Goal: Task Accomplishment & Management: Use online tool/utility

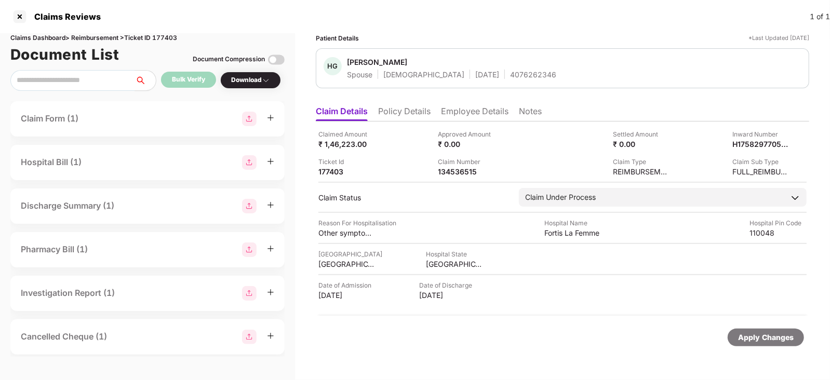
scroll to position [161, 0]
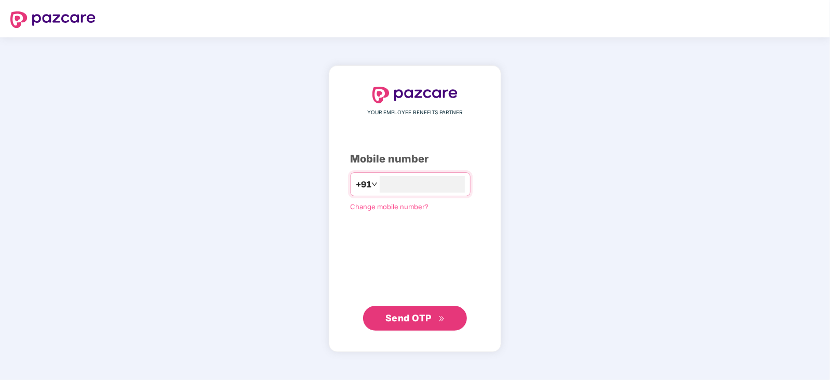
type input "**********"
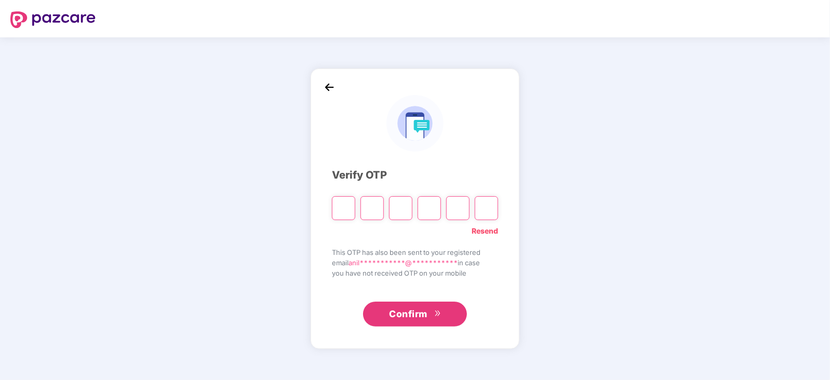
type input "*"
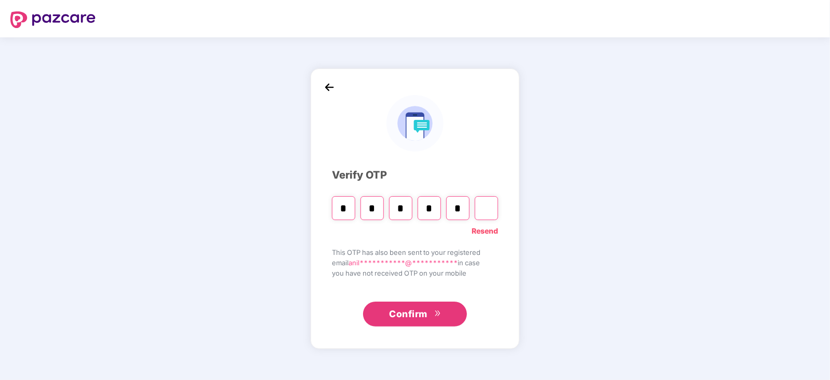
type input "*"
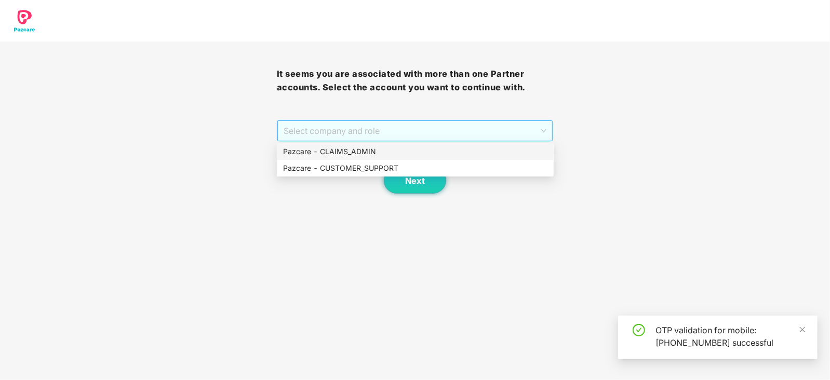
click at [343, 136] on span "Select company and role" at bounding box center [415, 131] width 263 height 20
click at [348, 165] on div "Pazcare - CUSTOMER_SUPPORT" at bounding box center [415, 168] width 264 height 11
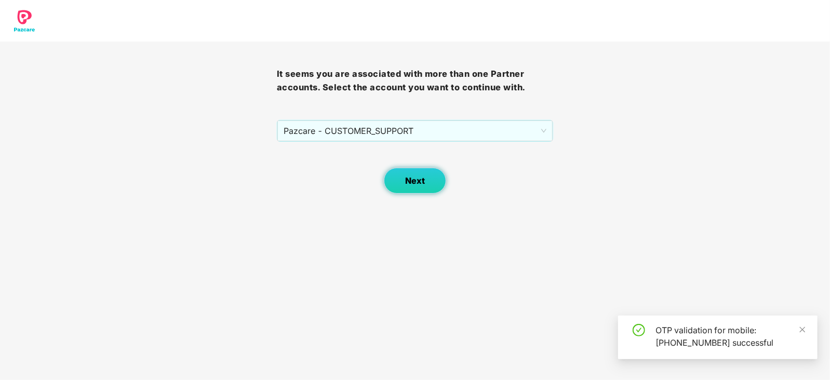
click at [408, 186] on button "Next" at bounding box center [415, 181] width 62 height 26
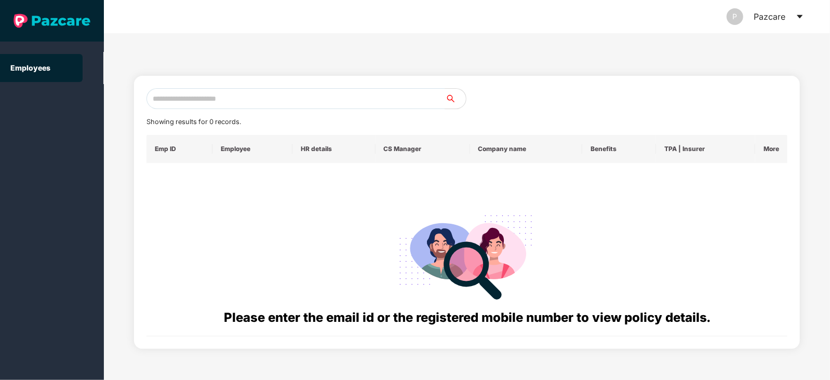
click at [793, 15] on div "P Pazcare" at bounding box center [765, 16] width 77 height 33
click at [800, 16] on icon "caret-down" at bounding box center [800, 17] width 6 height 4
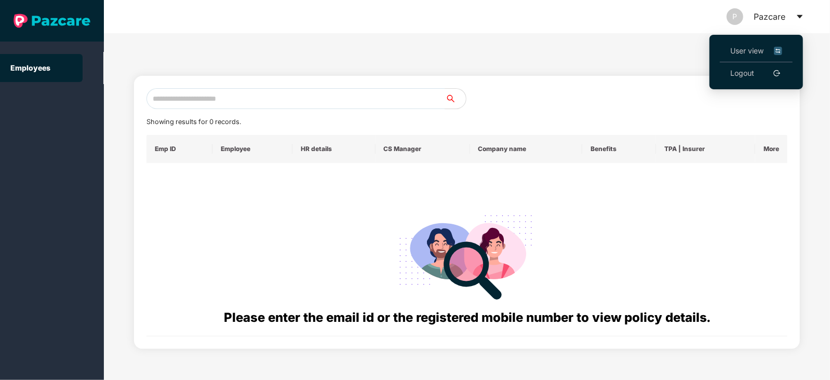
click at [769, 40] on li "User view" at bounding box center [756, 51] width 73 height 22
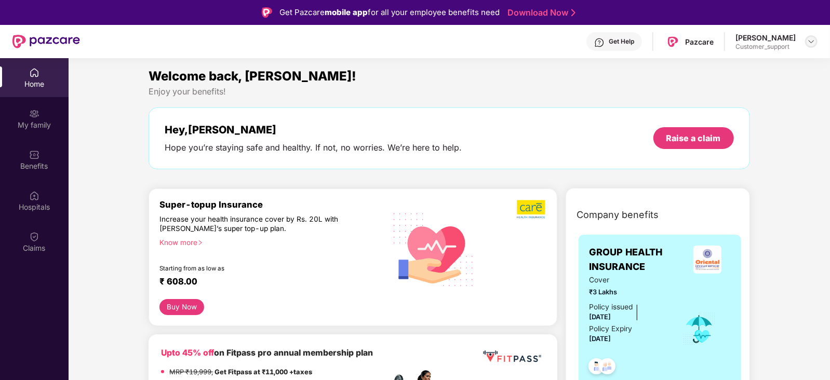
click at [814, 46] on div at bounding box center [811, 41] width 12 height 12
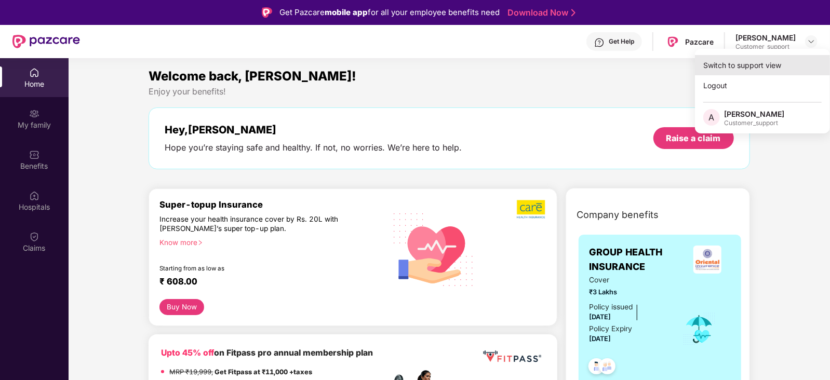
click at [761, 68] on div "Switch to support view" at bounding box center [762, 65] width 135 height 20
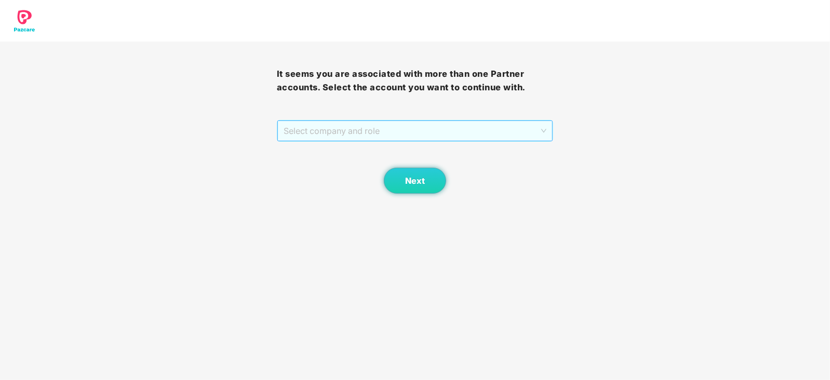
click at [455, 125] on span "Select company and role" at bounding box center [415, 131] width 263 height 20
click at [395, 148] on div "Pazcare - CLAIMS_ADMIN" at bounding box center [415, 151] width 264 height 11
click at [396, 172] on button "Next" at bounding box center [415, 181] width 62 height 26
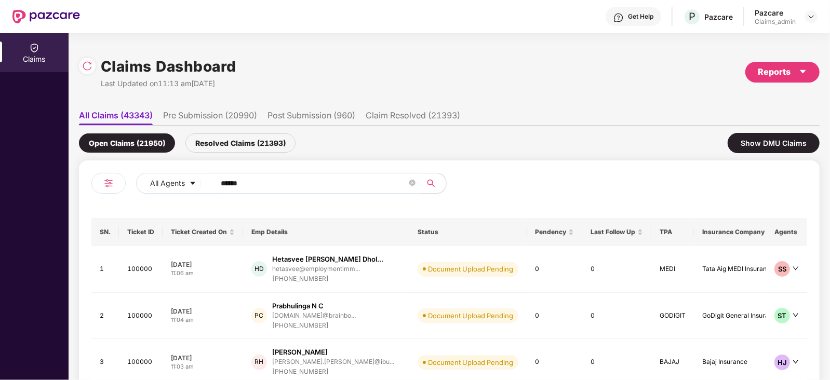
click at [263, 181] on input "******" at bounding box center [314, 184] width 187 height 16
paste input "text"
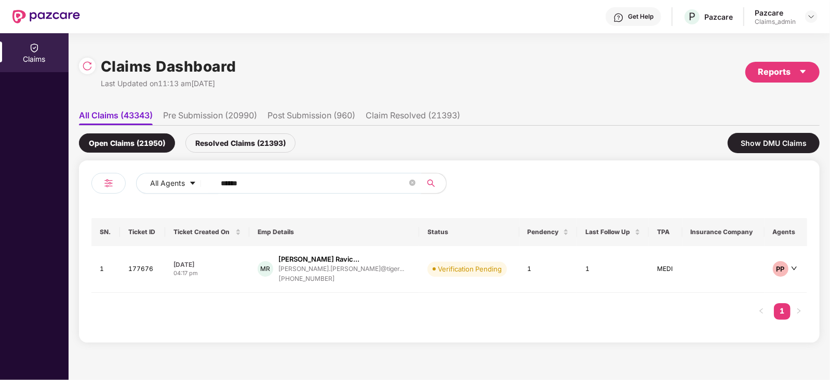
type input "******"
click at [319, 253] on td "MR Mohith Mudduluru Ravic... mohith.mudduluru@tiger... +919551669321" at bounding box center [334, 269] width 170 height 47
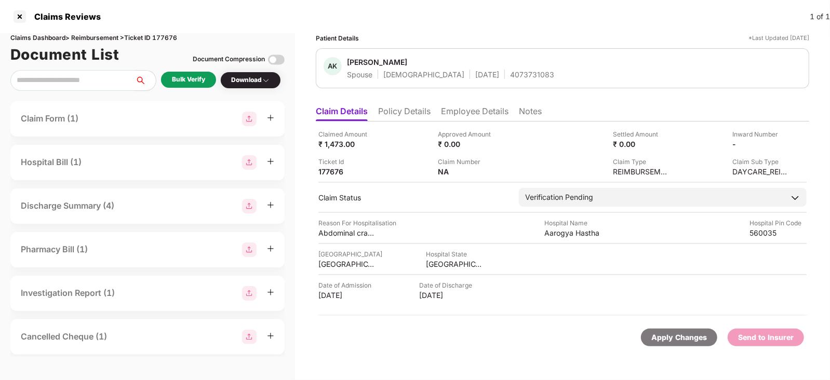
click at [196, 80] on div "Bulk Verify" at bounding box center [188, 80] width 33 height 10
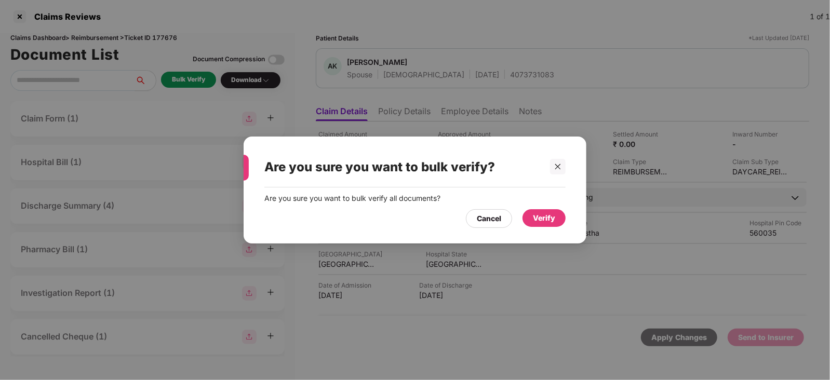
click at [546, 215] on div "Verify" at bounding box center [544, 218] width 22 height 11
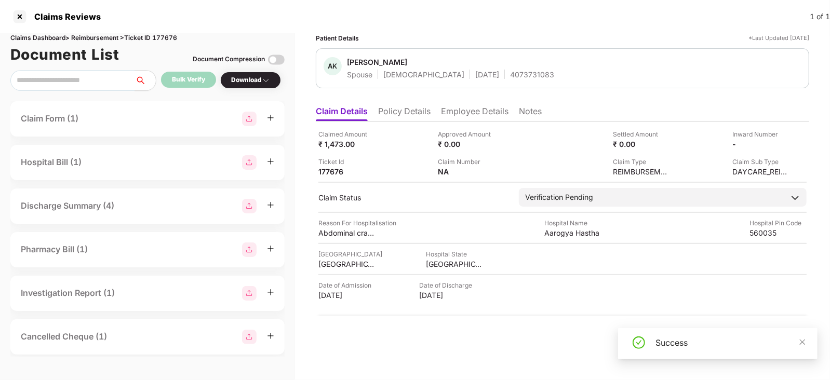
click at [776, 334] on div "Success" at bounding box center [718, 343] width 200 height 31
click at [800, 342] on div "Success" at bounding box center [718, 343] width 200 height 31
click at [800, 342] on icon "close" at bounding box center [802, 342] width 7 height 7
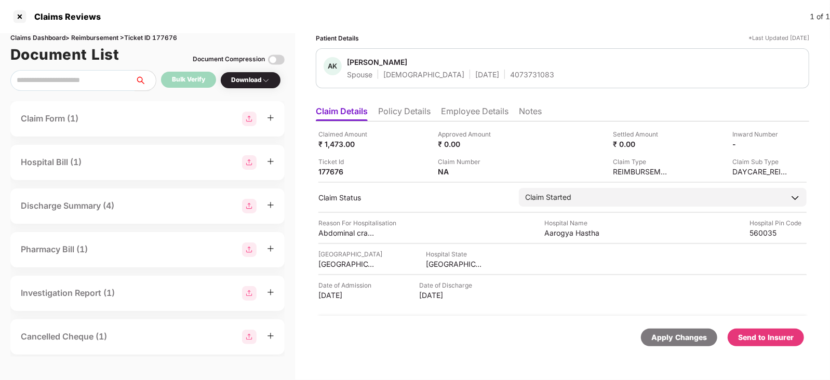
click at [787, 342] on div "Send to Insurer" at bounding box center [766, 337] width 56 height 11
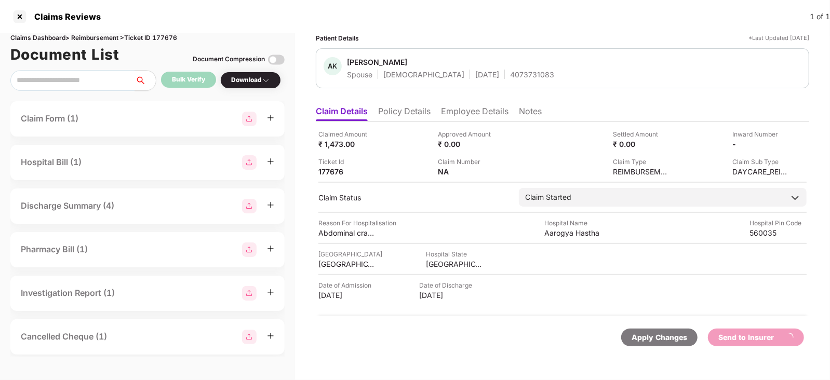
click at [470, 121] on li "Employee Details" at bounding box center [475, 113] width 68 height 15
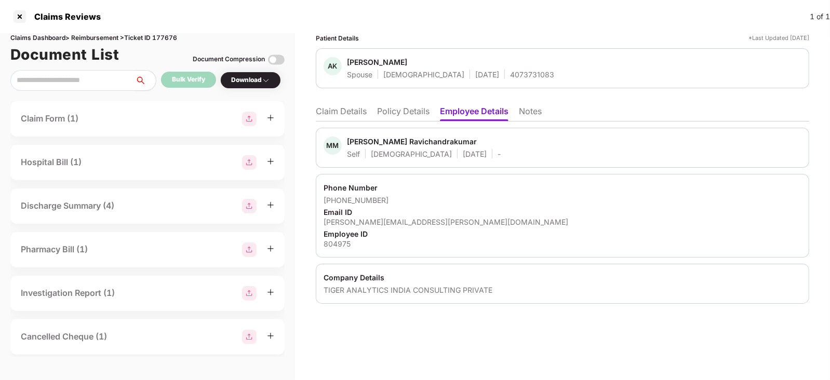
click at [363, 138] on div "Mohith Mudduluru Ravichandrakumar" at bounding box center [412, 142] width 130 height 10
copy div "Mohith"
click at [345, 117] on li "Claim Details" at bounding box center [341, 113] width 51 height 15
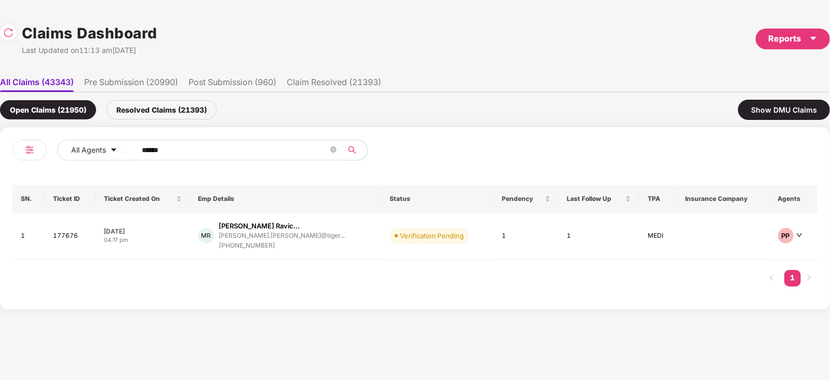
click at [264, 149] on input "******" at bounding box center [235, 150] width 187 height 16
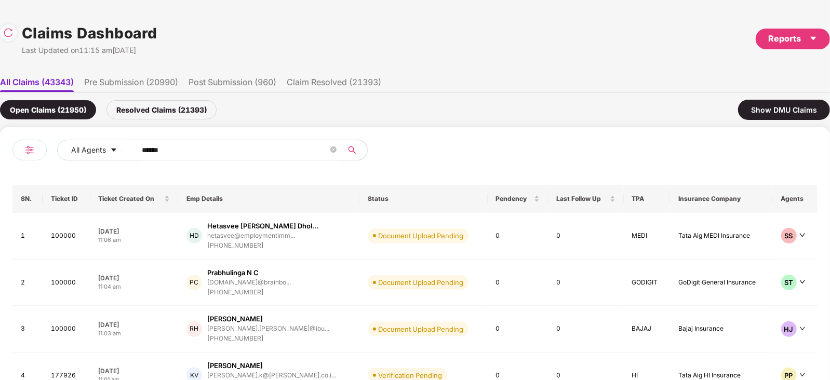
paste input "text"
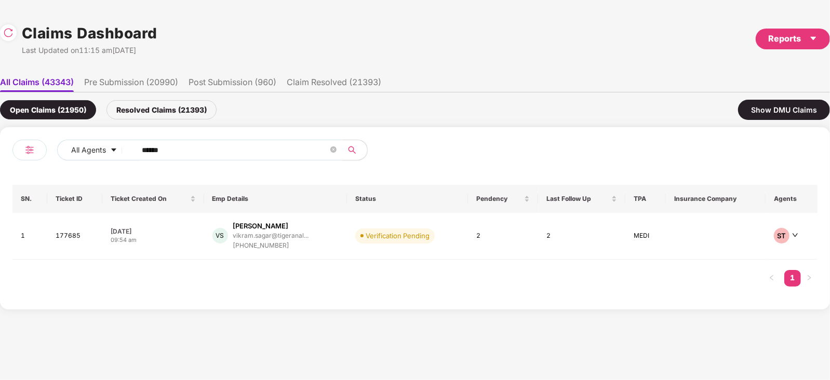
type input "******"
click at [306, 243] on div "[PHONE_NUMBER]" at bounding box center [271, 246] width 76 height 10
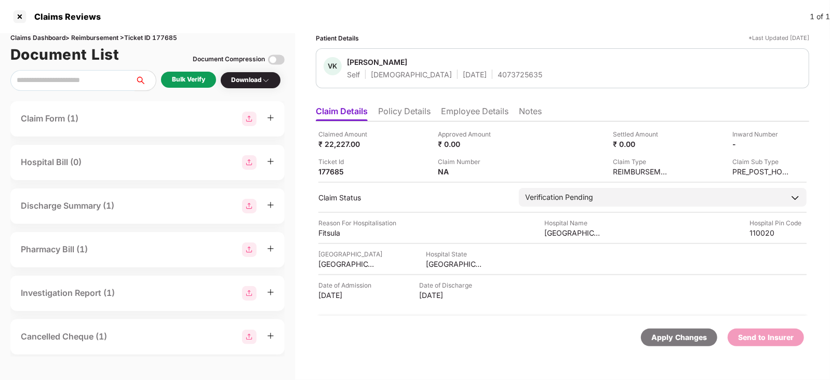
click at [200, 87] on div "Bulk Verify" at bounding box center [188, 80] width 55 height 16
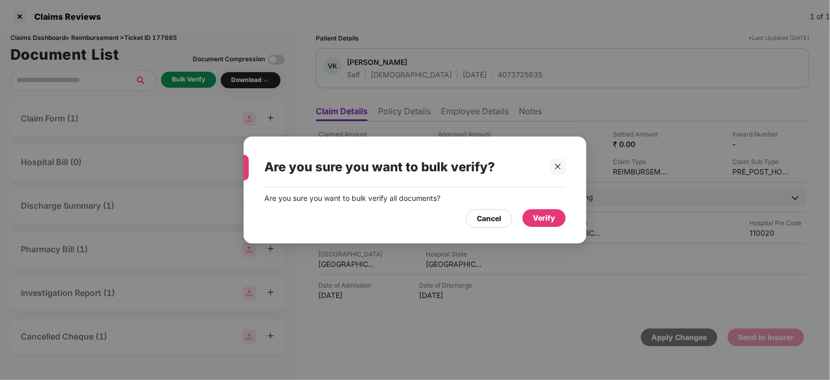
click at [549, 224] on div "Verify" at bounding box center [544, 218] width 43 height 18
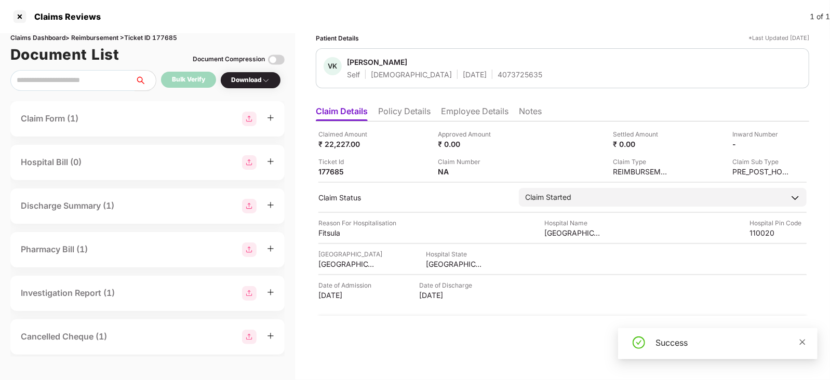
click at [800, 339] on icon "close" at bounding box center [802, 342] width 7 height 7
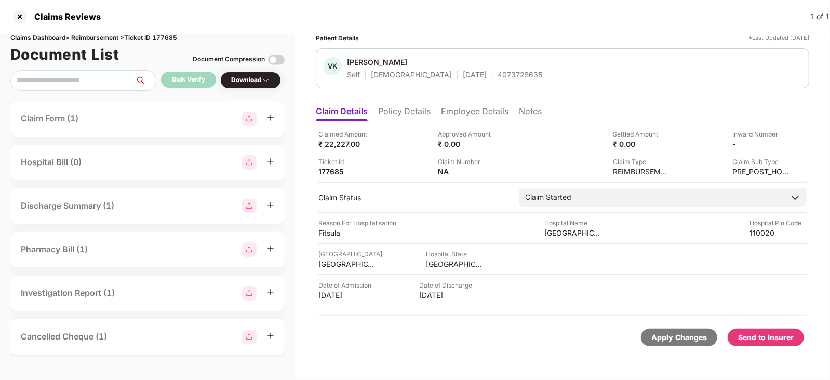
click at [777, 339] on div "Send to Insurer" at bounding box center [766, 337] width 56 height 11
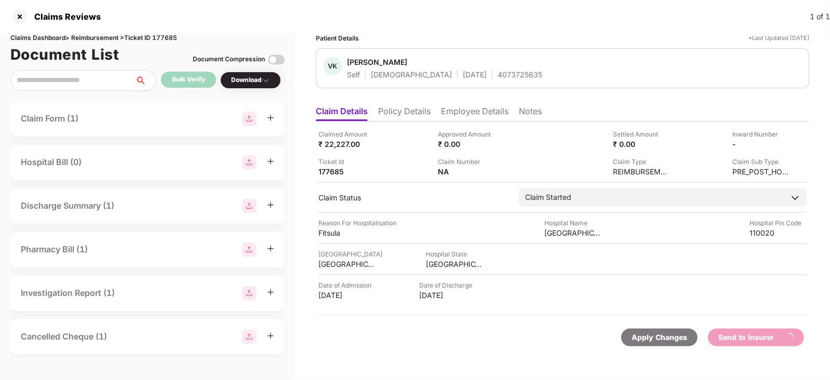
click at [456, 117] on li "Employee Details" at bounding box center [475, 113] width 68 height 15
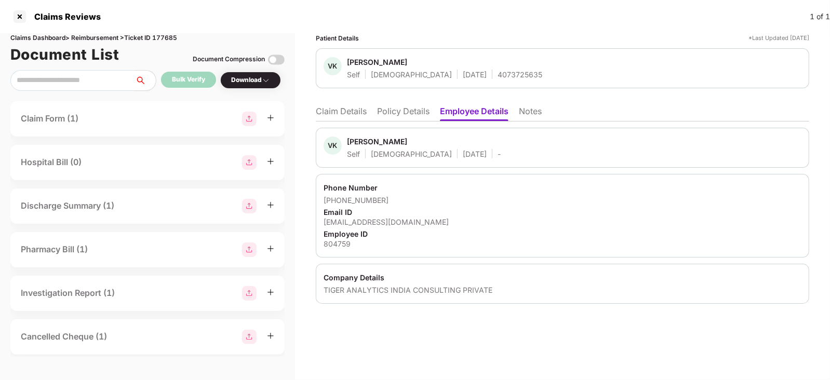
click at [359, 141] on div "[PERSON_NAME]" at bounding box center [377, 142] width 60 height 10
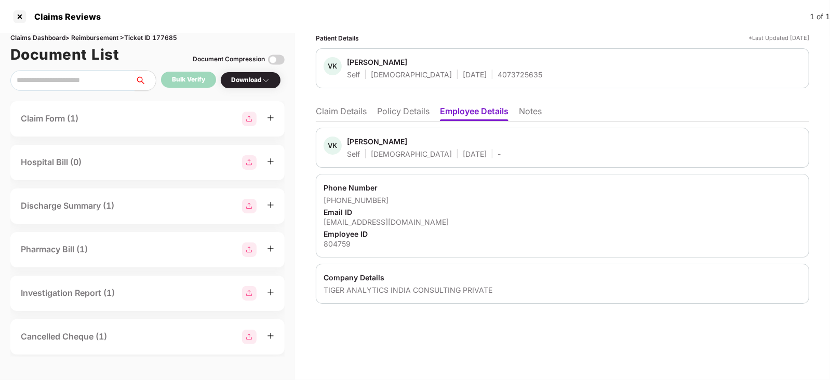
click at [320, 113] on li "Claim Details" at bounding box center [341, 113] width 51 height 15
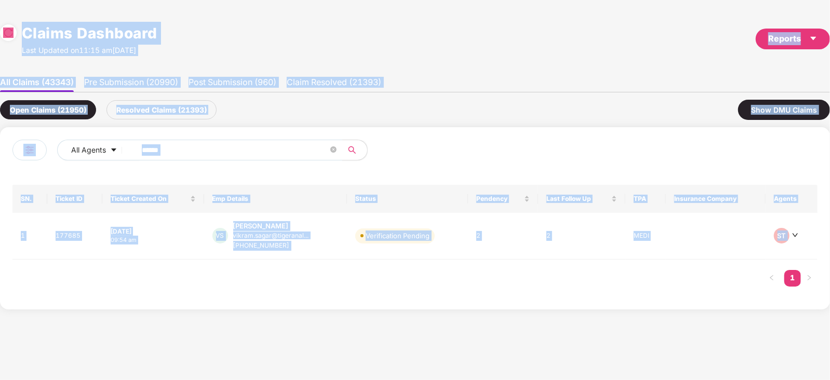
click at [247, 141] on span "******" at bounding box center [235, 150] width 213 height 21
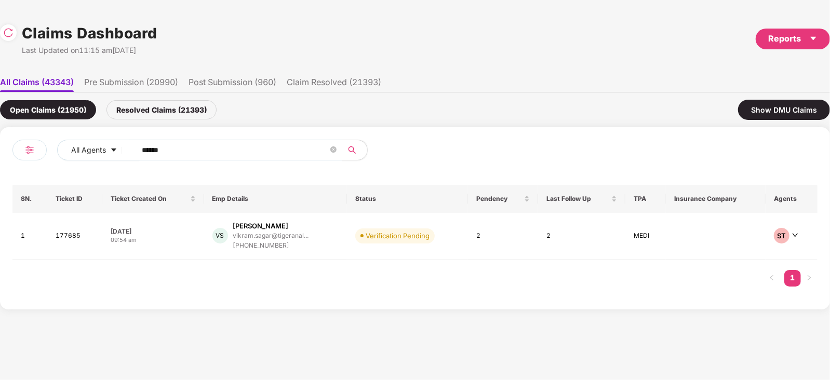
paste input "text"
type input "******"
click at [289, 224] on div "[PERSON_NAME]" at bounding box center [261, 226] width 56 height 10
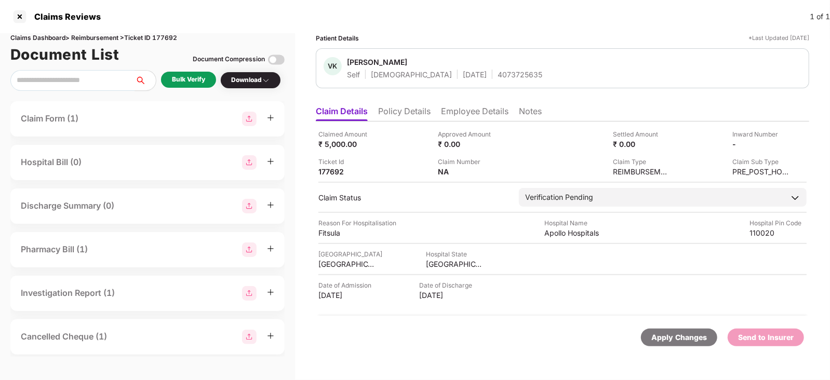
click at [190, 76] on div "Bulk Verify" at bounding box center [188, 80] width 33 height 10
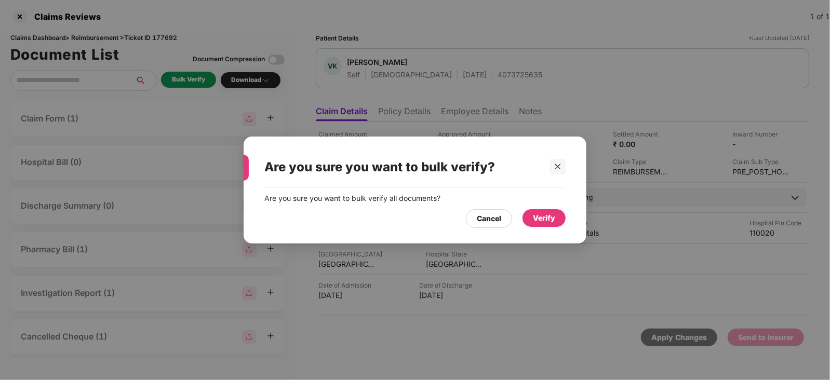
click at [551, 217] on div "Verify" at bounding box center [544, 218] width 22 height 11
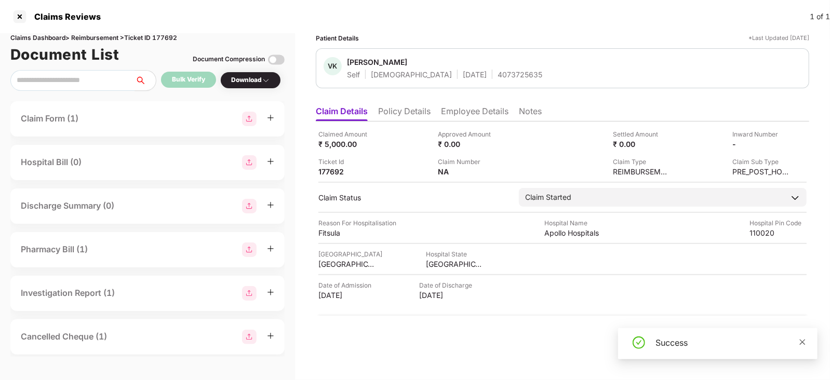
click at [800, 339] on icon "close" at bounding box center [803, 342] width 6 height 6
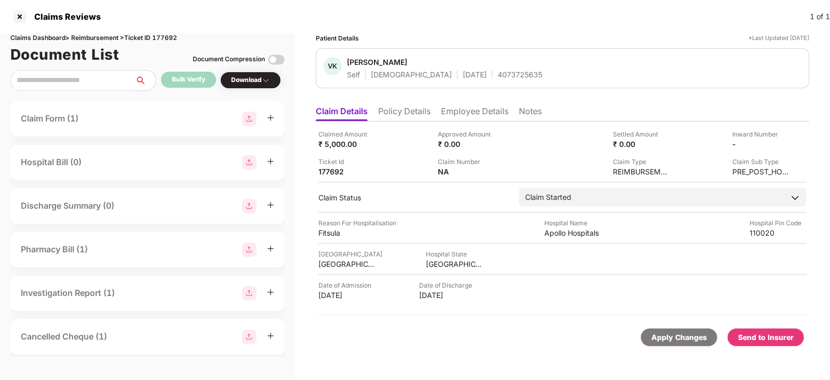
click at [800, 339] on body "Claims Reviews 1 of 1 Claims Dashboard > Reimbursement > Ticket ID 177692 Docum…" at bounding box center [415, 190] width 830 height 380
click at [787, 339] on div "Send to Insurer" at bounding box center [766, 337] width 56 height 11
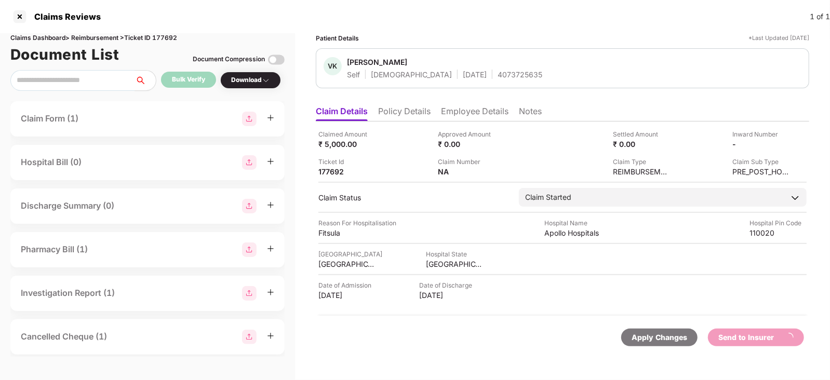
click at [458, 106] on li "Employee Details" at bounding box center [475, 113] width 68 height 15
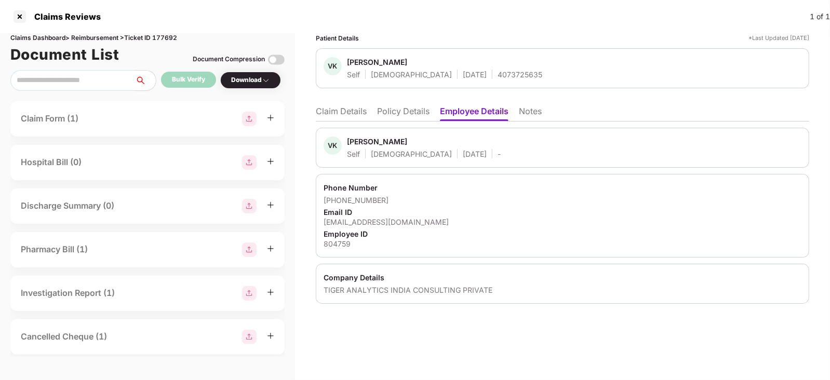
click at [356, 141] on div "[PERSON_NAME]" at bounding box center [377, 142] width 60 height 10
copy div "Vikram"
click at [348, 114] on li "Claim Details" at bounding box center [341, 113] width 51 height 15
